Goal: Check status: Check status

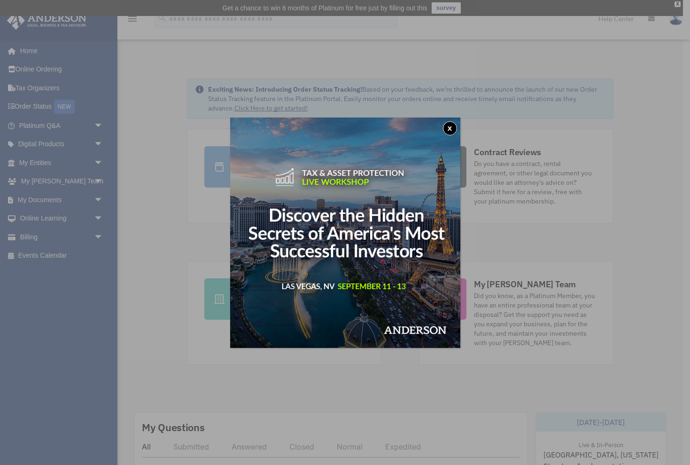
click at [448, 127] on button "x" at bounding box center [450, 128] width 14 height 14
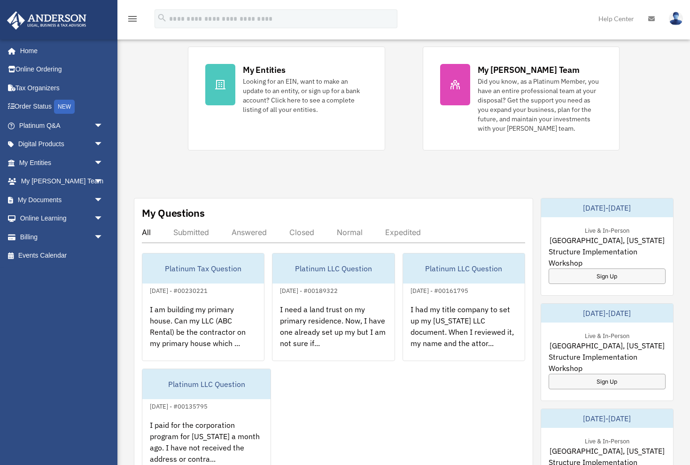
scroll to position [218, 0]
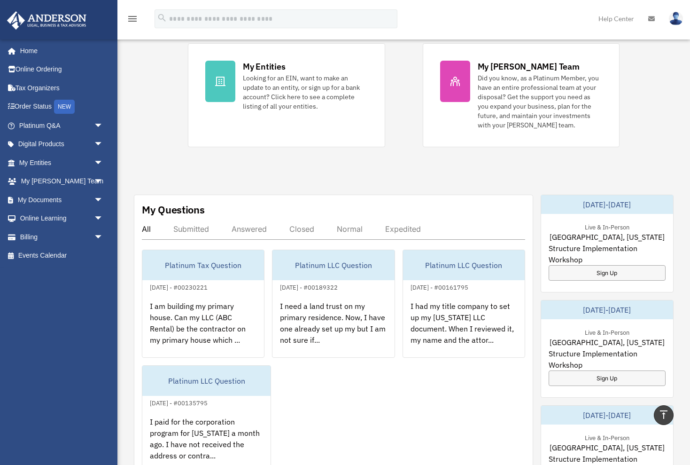
click at [195, 229] on div "Submitted" at bounding box center [191, 228] width 36 height 9
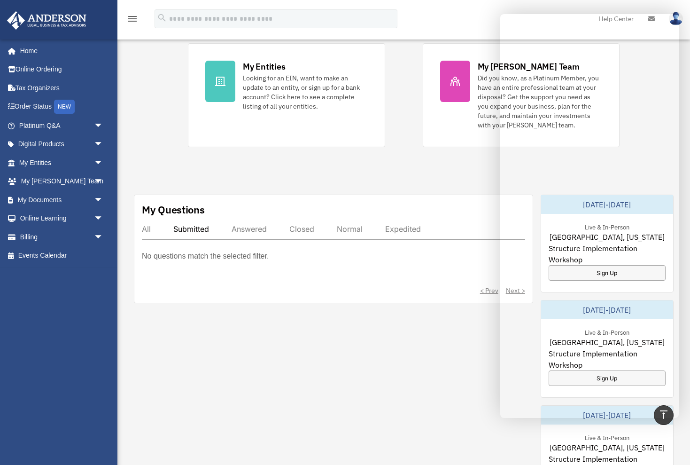
click at [420, 187] on div "Exciting News: Introducing Order Status Tracking! Based on your feedback, we're…" at bounding box center [403, 292] width 587 height 911
click at [322, 186] on div "Exciting News: Introducing Order Status Tracking! Based on your feedback, we're…" at bounding box center [403, 292] width 587 height 911
click at [187, 228] on div "Submitted" at bounding box center [191, 228] width 36 height 9
click at [379, 199] on div "My Questions All Submitted Answered Closed Normal Expedited No questions match …" at bounding box center [333, 248] width 399 height 109
click at [47, 101] on link "Order Status NEW" at bounding box center [62, 106] width 111 height 19
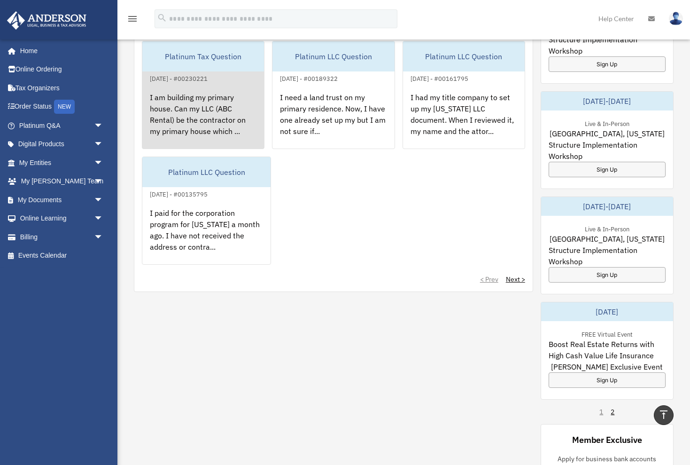
scroll to position [427, 0]
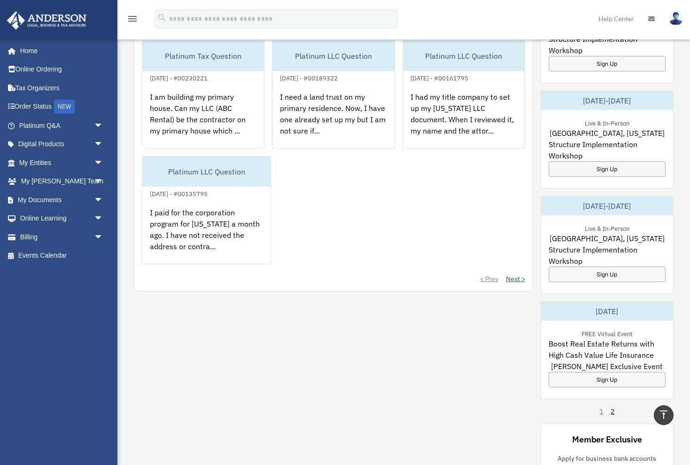
click at [516, 281] on link "Next >" at bounding box center [515, 278] width 19 height 9
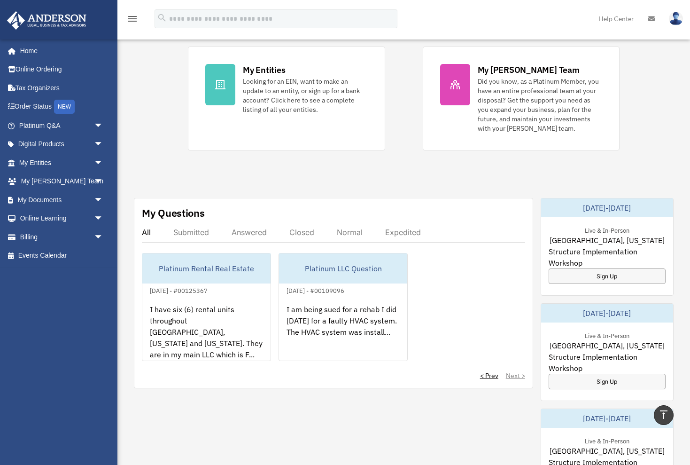
scroll to position [191, 0]
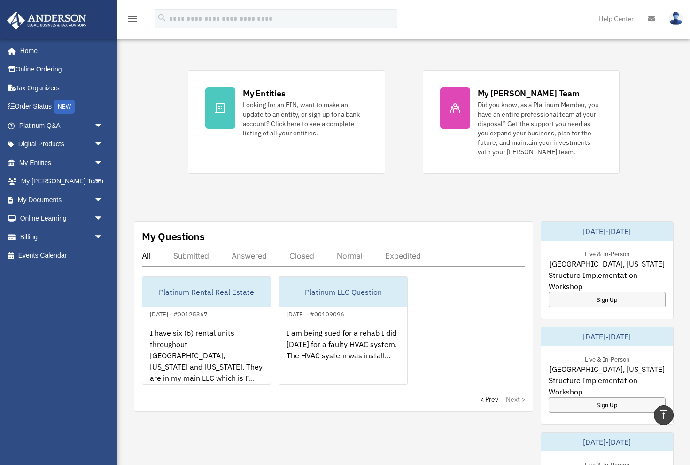
click at [193, 255] on div "Submitted" at bounding box center [191, 255] width 36 height 9
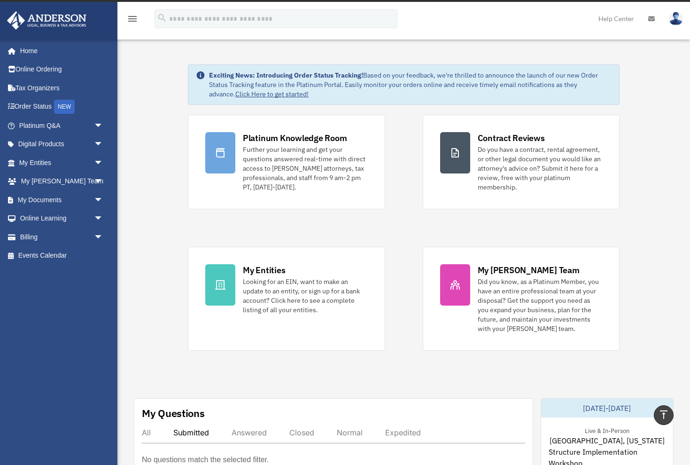
scroll to position [7, 0]
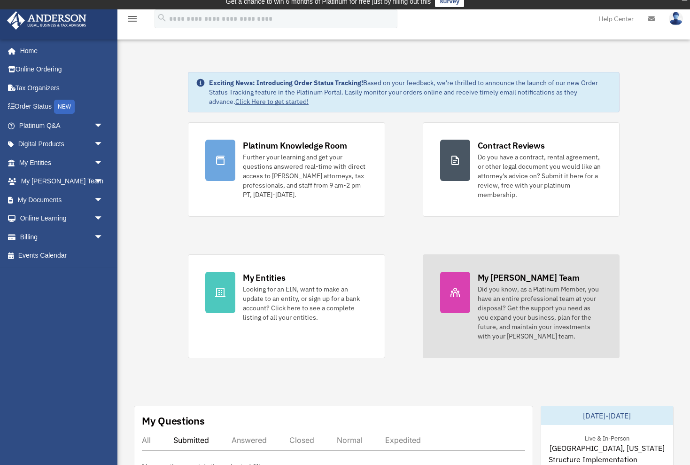
click at [451, 290] on icon at bounding box center [455, 292] width 9 height 9
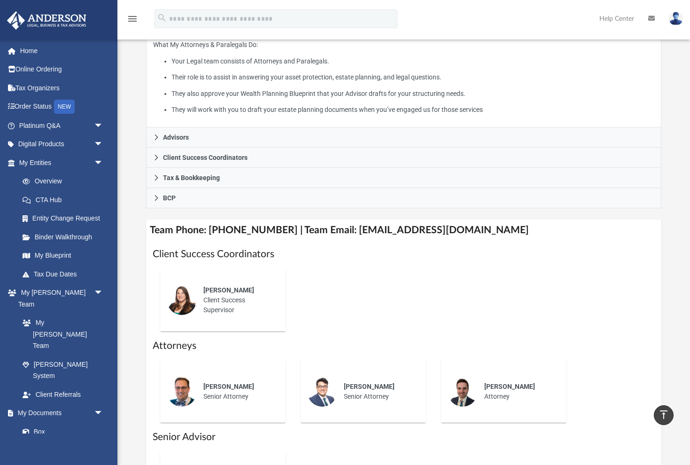
scroll to position [192, 0]
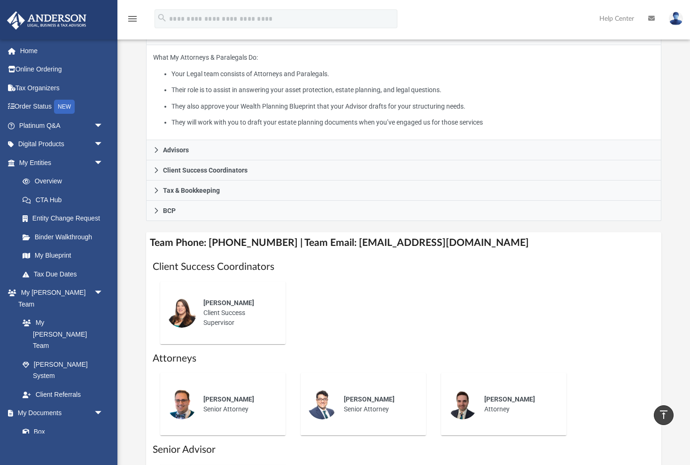
click at [226, 309] on div "Alisha Basom Client Success Supervisor" at bounding box center [238, 312] width 82 height 43
click at [232, 405] on div "Josh Robertson Senior Attorney" at bounding box center [238, 404] width 82 height 33
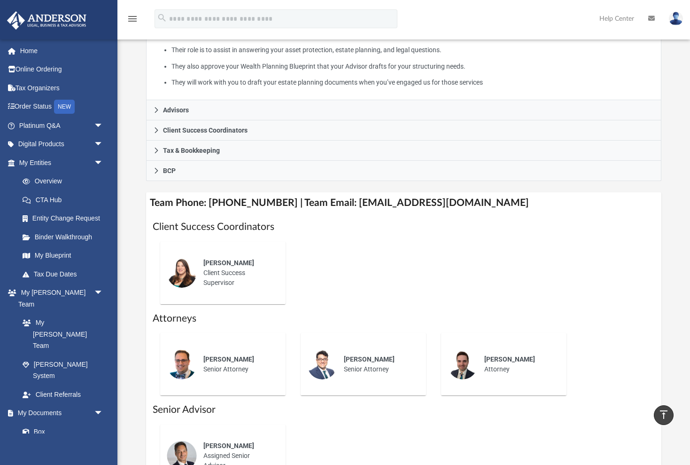
scroll to position [233, 0]
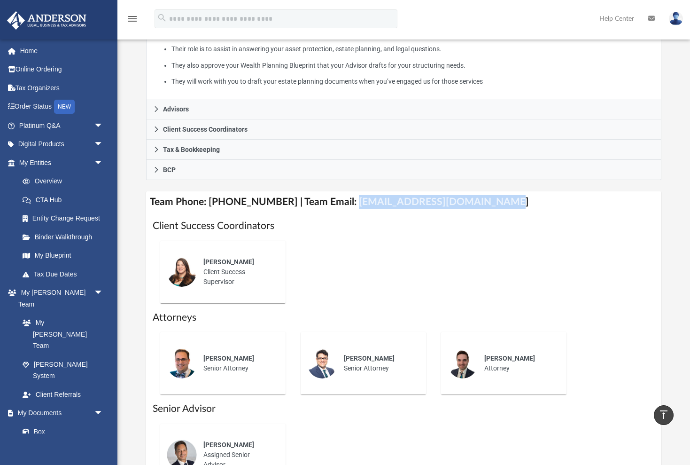
drag, startPoint x: 340, startPoint y: 202, endPoint x: 476, endPoint y: 208, distance: 135.9
copy h4 "myteam@andersonadvisors.com"
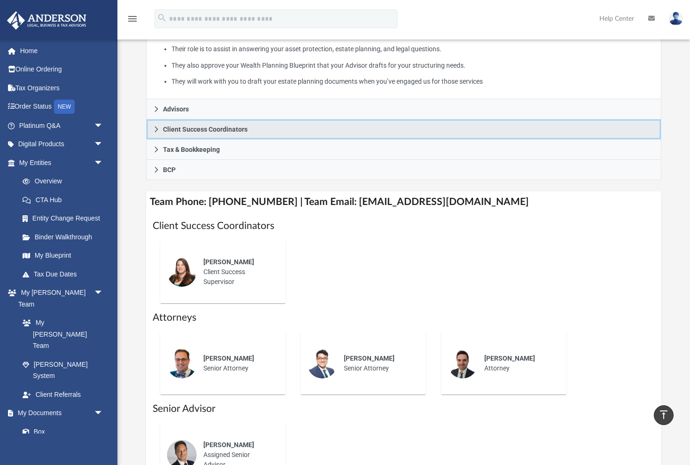
click at [158, 126] on icon at bounding box center [156, 129] width 7 height 7
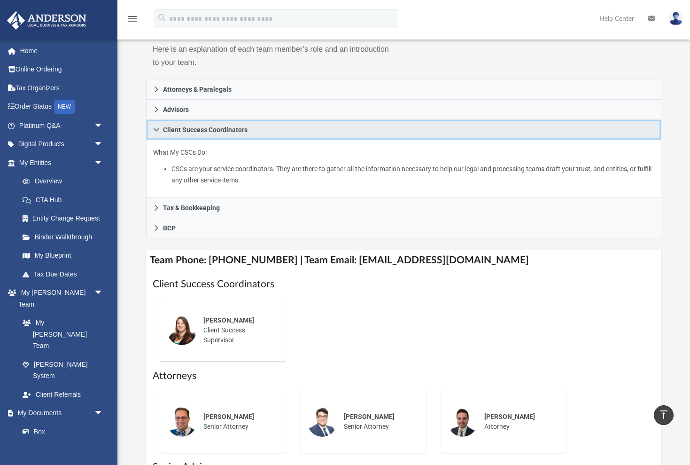
scroll to position [128, 0]
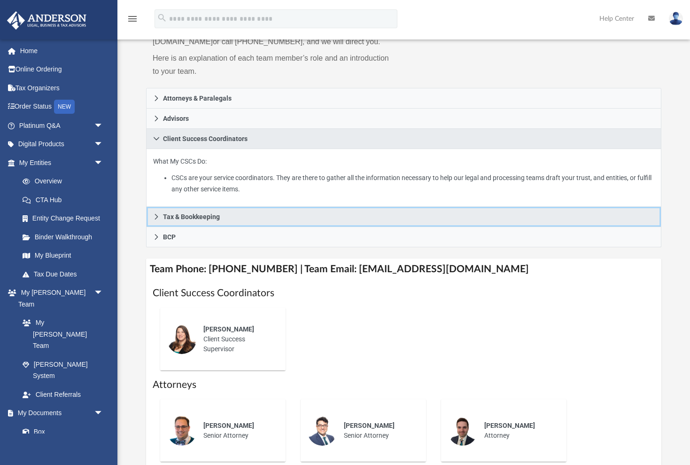
click at [156, 215] on icon at bounding box center [156, 216] width 7 height 7
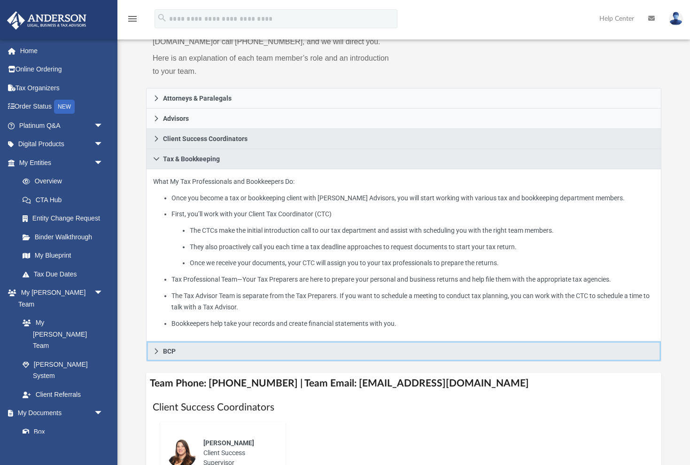
click at [155, 350] on icon at bounding box center [156, 351] width 7 height 7
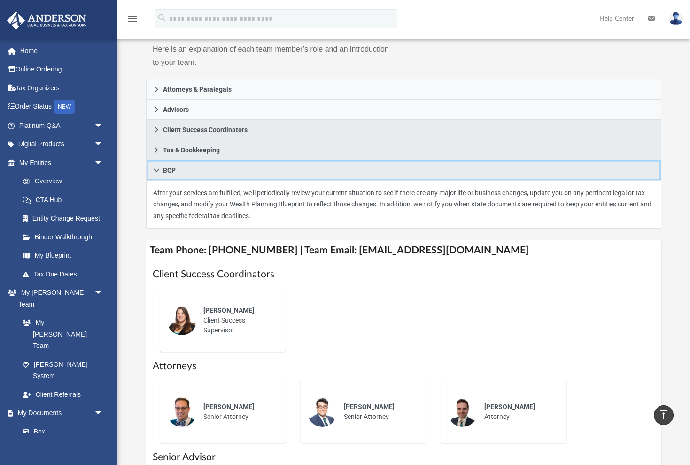
scroll to position [135, 0]
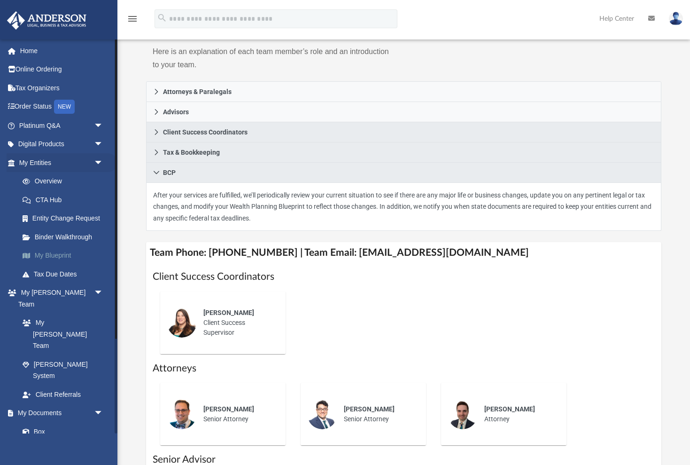
click at [47, 249] on link "My Blueprint" at bounding box center [65, 255] width 104 height 19
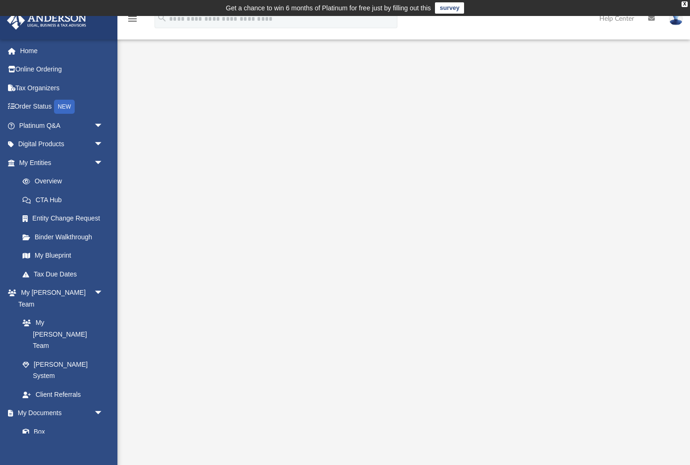
click at [132, 20] on icon "menu" at bounding box center [132, 18] width 11 height 11
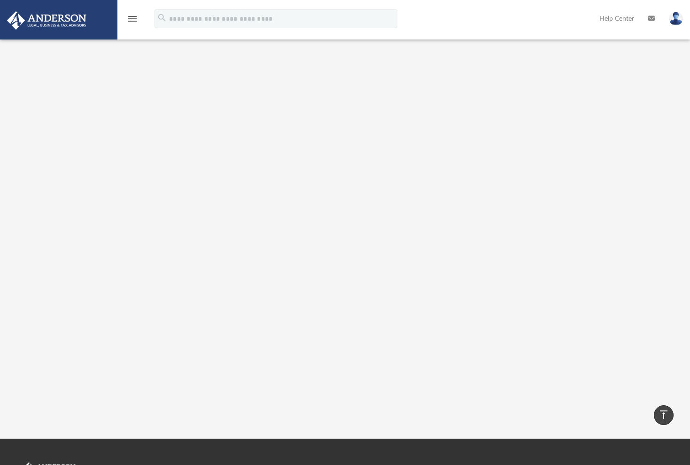
scroll to position [38, 0]
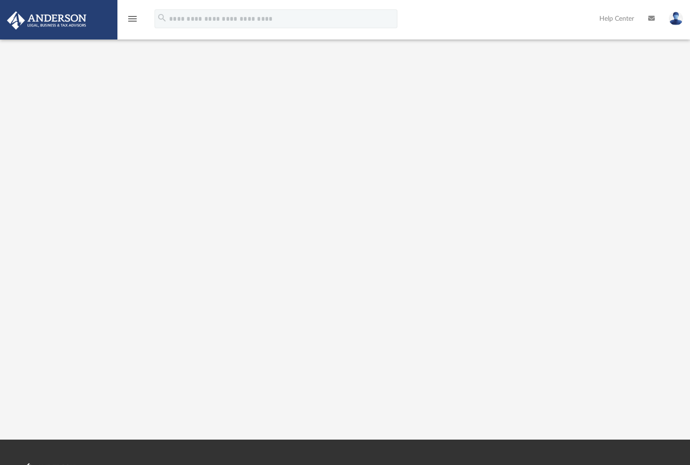
click at [130, 18] on icon "menu" at bounding box center [132, 18] width 11 height 11
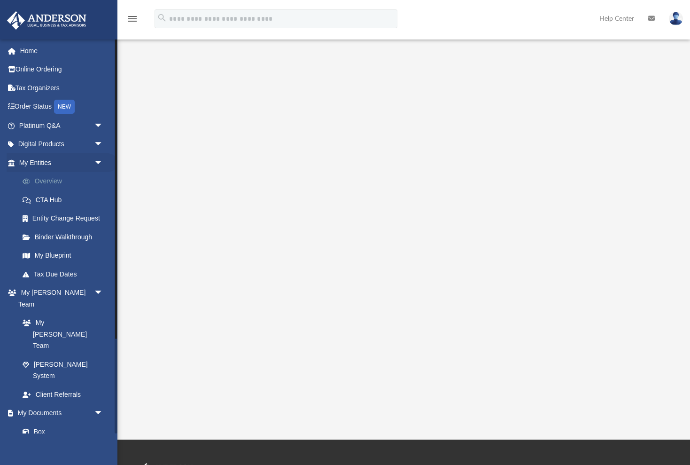
click at [58, 176] on link "Overview" at bounding box center [65, 181] width 104 height 19
click at [58, 177] on link "Overview" at bounding box center [65, 181] width 104 height 19
click at [94, 141] on span "arrow_drop_down" at bounding box center [103, 144] width 19 height 19
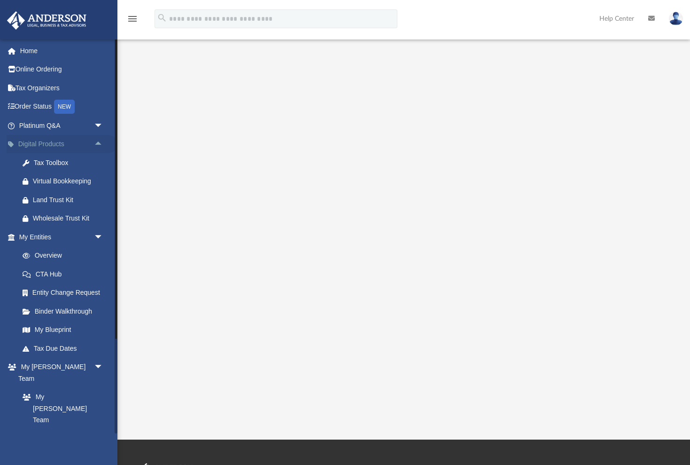
click at [100, 139] on span "arrow_drop_up" at bounding box center [103, 144] width 19 height 19
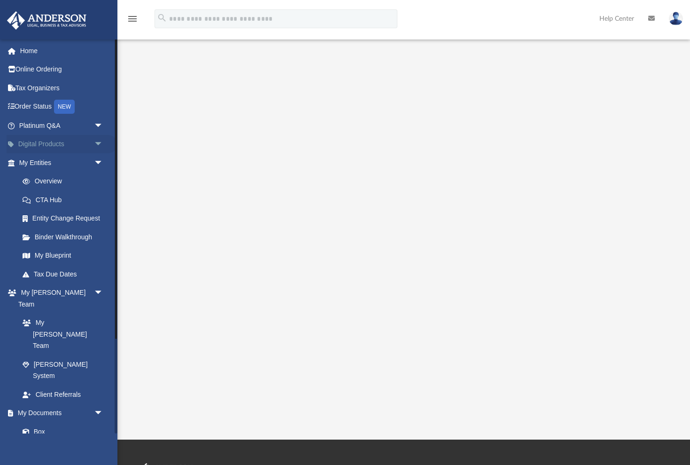
click at [98, 139] on span "arrow_drop_down" at bounding box center [103, 144] width 19 height 19
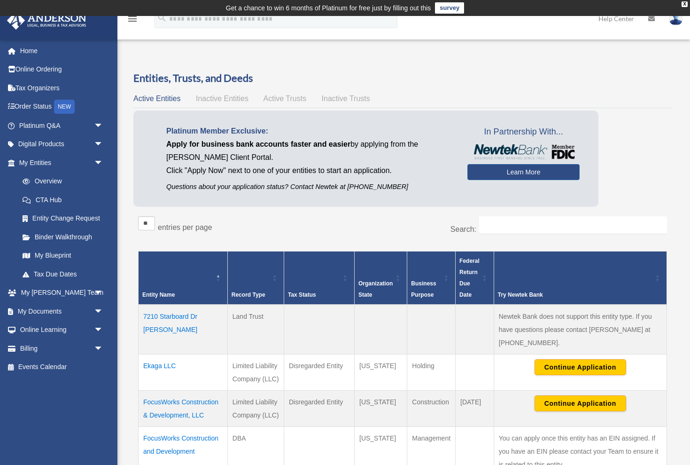
scroll to position [157, 0]
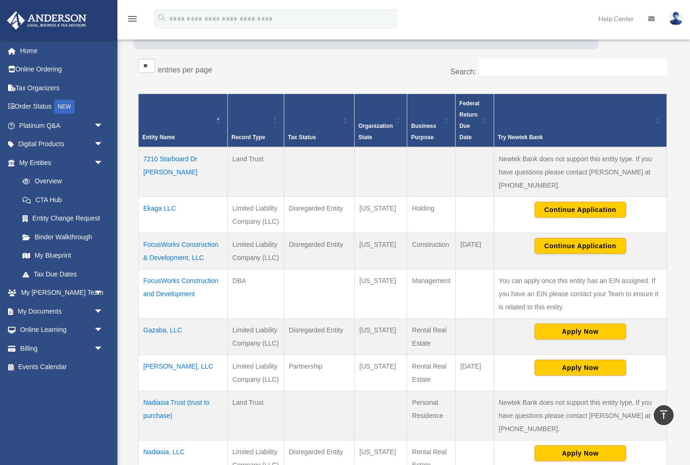
click at [572, 200] on td "Continue Application" at bounding box center [580, 214] width 173 height 36
click at [573, 206] on button "Continue Application" at bounding box center [581, 210] width 92 height 16
